Goal: Navigation & Orientation: Find specific page/section

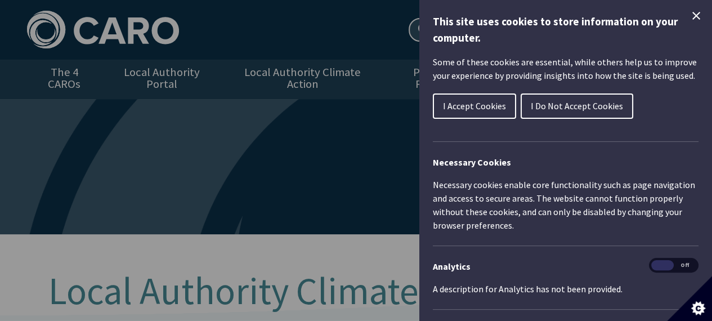
click at [580, 112] on button "I Do Not Accept Cookies" at bounding box center [577, 105] width 113 height 25
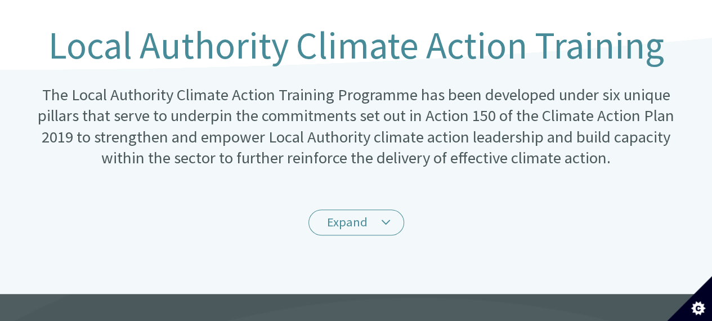
scroll to position [248, 0]
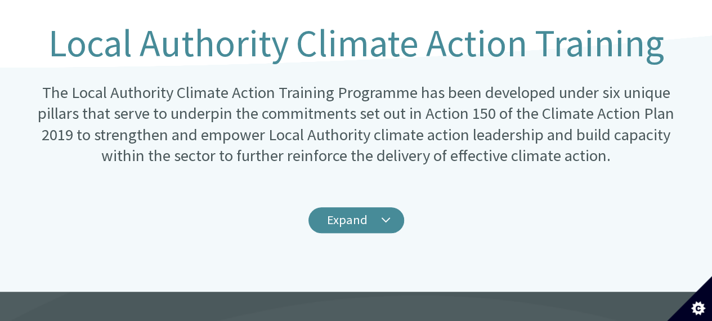
click at [385, 207] on link "Expand" at bounding box center [357, 220] width 96 height 26
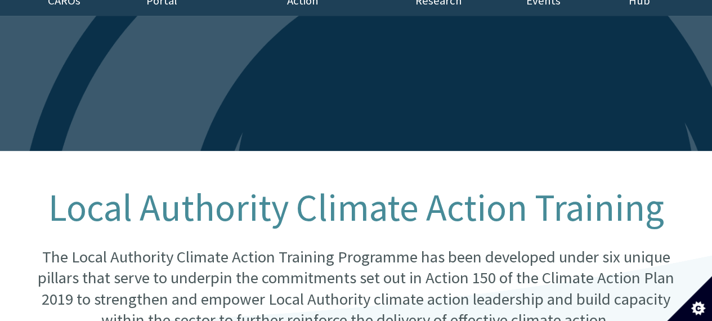
scroll to position [0, 0]
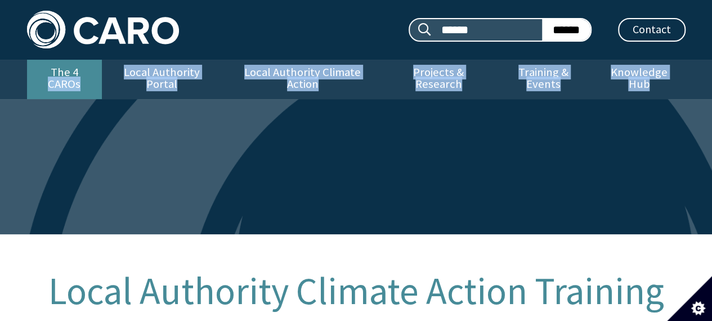
drag, startPoint x: 92, startPoint y: 125, endPoint x: 63, endPoint y: 78, distance: 55.2
click at [63, 78] on header "Search site: ****** ****** Contact Menu The 4 CAROs Local Authority Portal" at bounding box center [356, 117] width 712 height 234
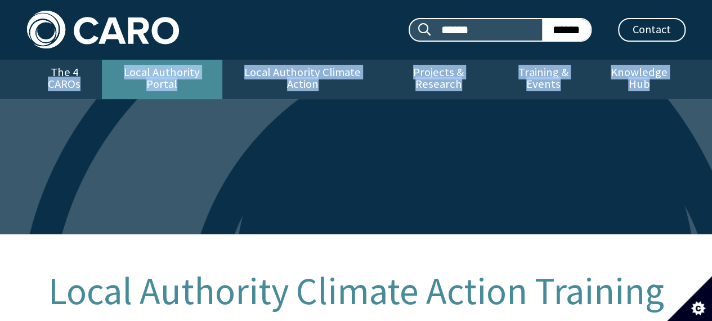
click at [144, 69] on link "Local Authority Portal" at bounding box center [162, 79] width 121 height 39
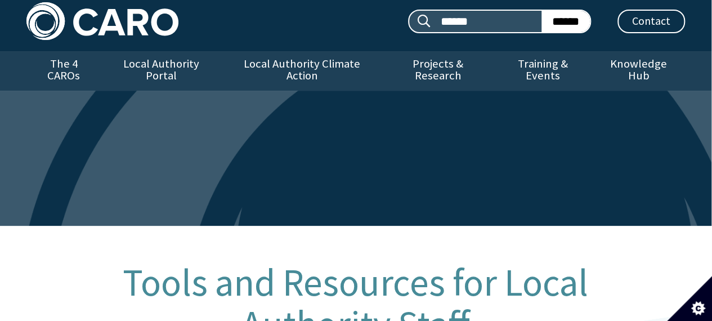
scroll to position [0, 1]
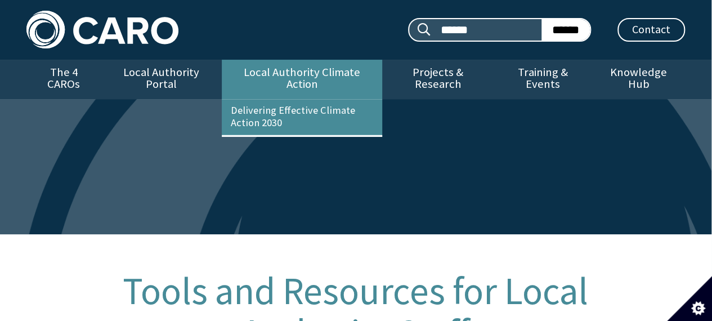
click at [270, 79] on link "Local Authority Climate Action" at bounding box center [302, 79] width 160 height 39
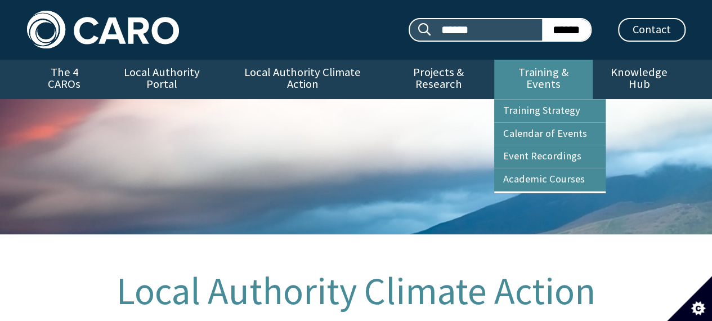
click at [521, 73] on link "Training & Events" at bounding box center [543, 79] width 99 height 39
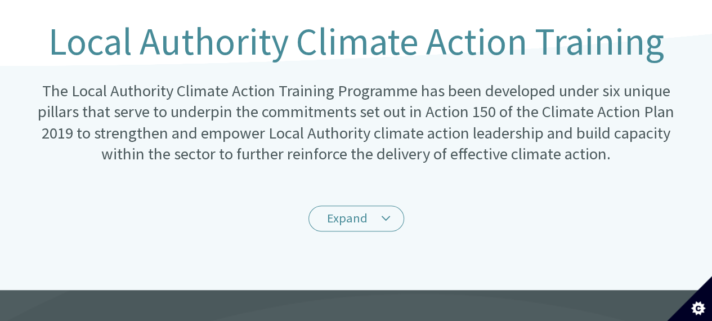
scroll to position [252, 0]
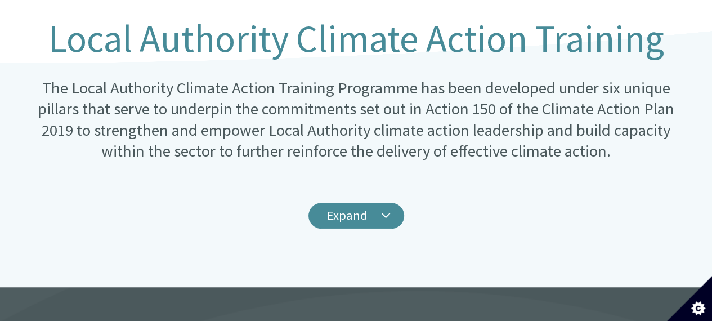
click at [368, 203] on link "Expand" at bounding box center [357, 216] width 96 height 26
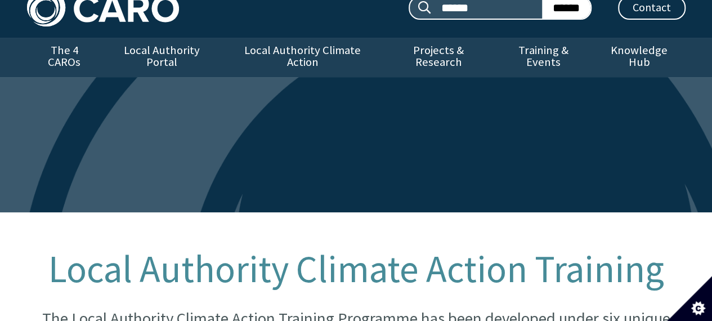
scroll to position [0, 0]
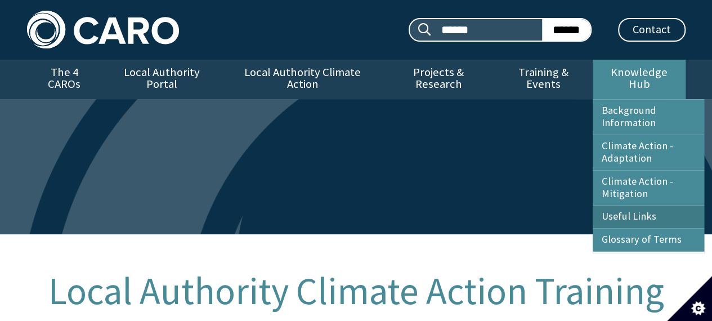
click at [633, 206] on link "Useful Links" at bounding box center [649, 217] width 112 height 23
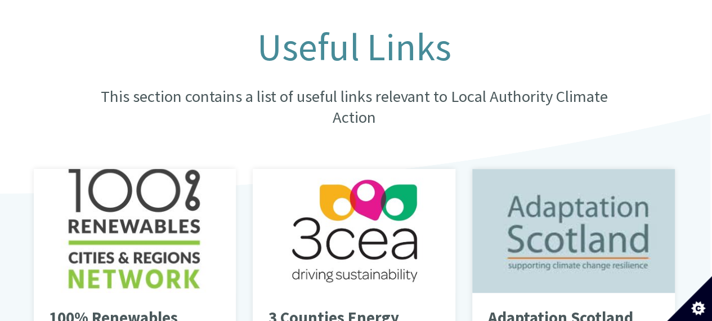
scroll to position [244, 2]
click at [633, 202] on div at bounding box center [573, 230] width 203 height 124
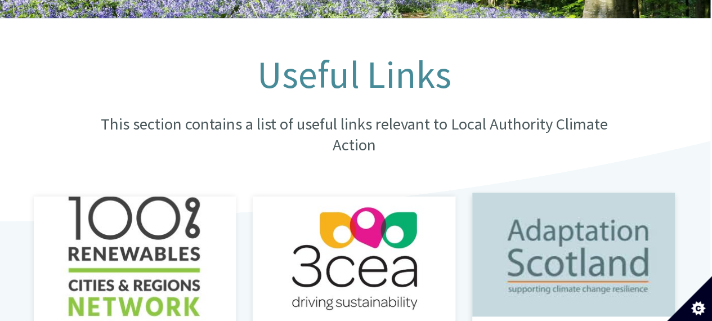
scroll to position [216, 2]
